Goal: Transaction & Acquisition: Purchase product/service

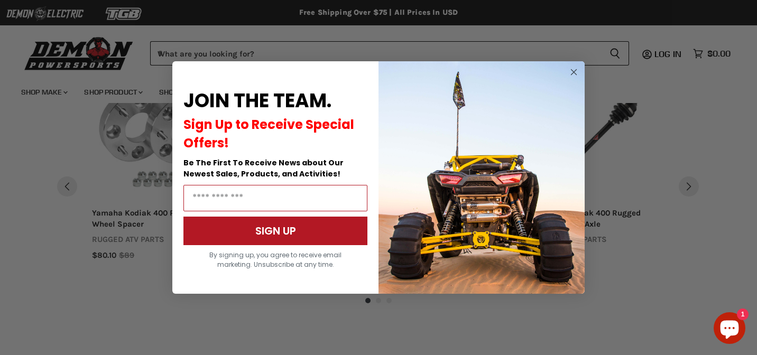
scroll to position [837, 0]
